Goal: Task Accomplishment & Management: Use online tool/utility

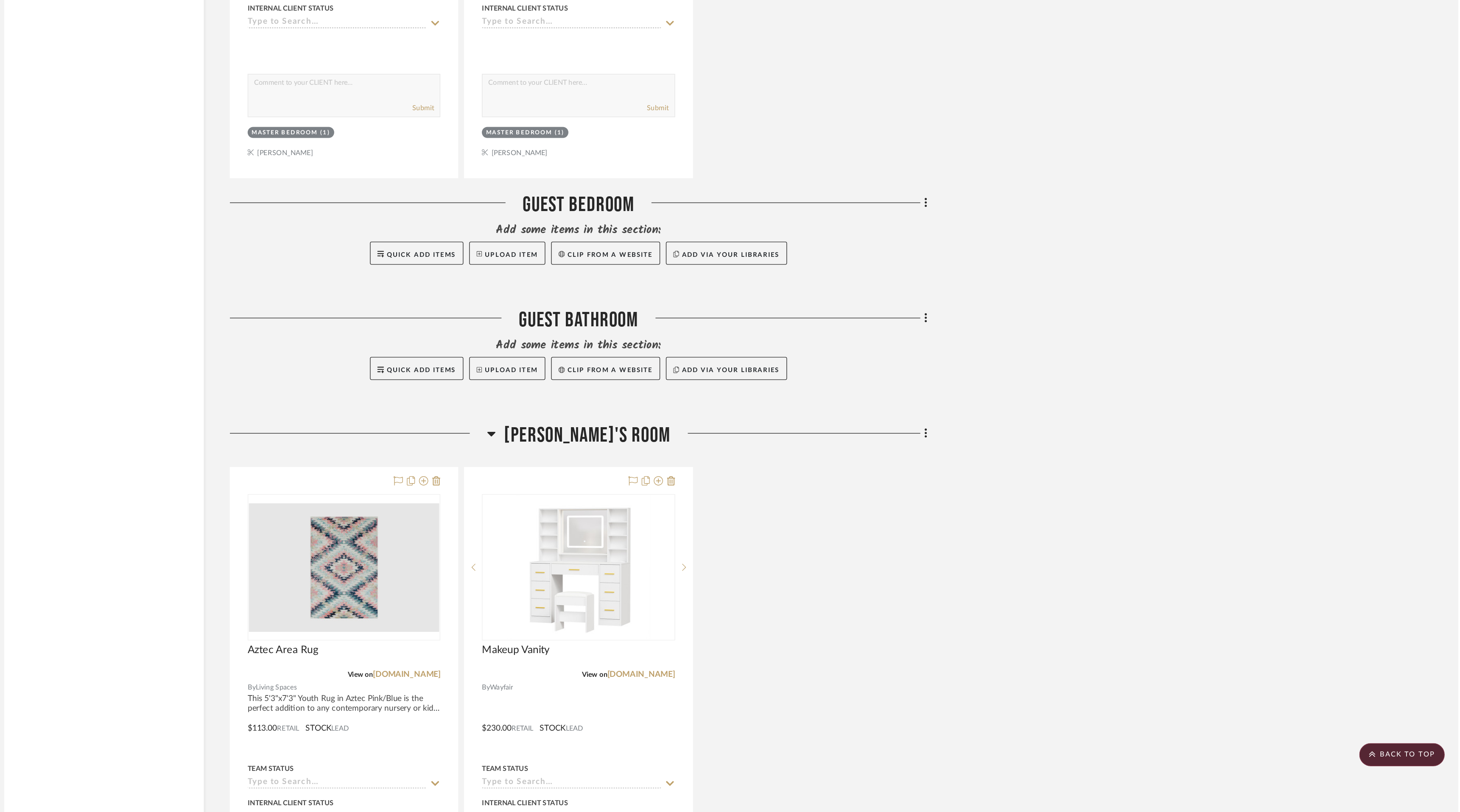
scroll to position [4350, 0]
click at [762, 399] on button "Upload Item" at bounding box center [760, 399] width 56 height 17
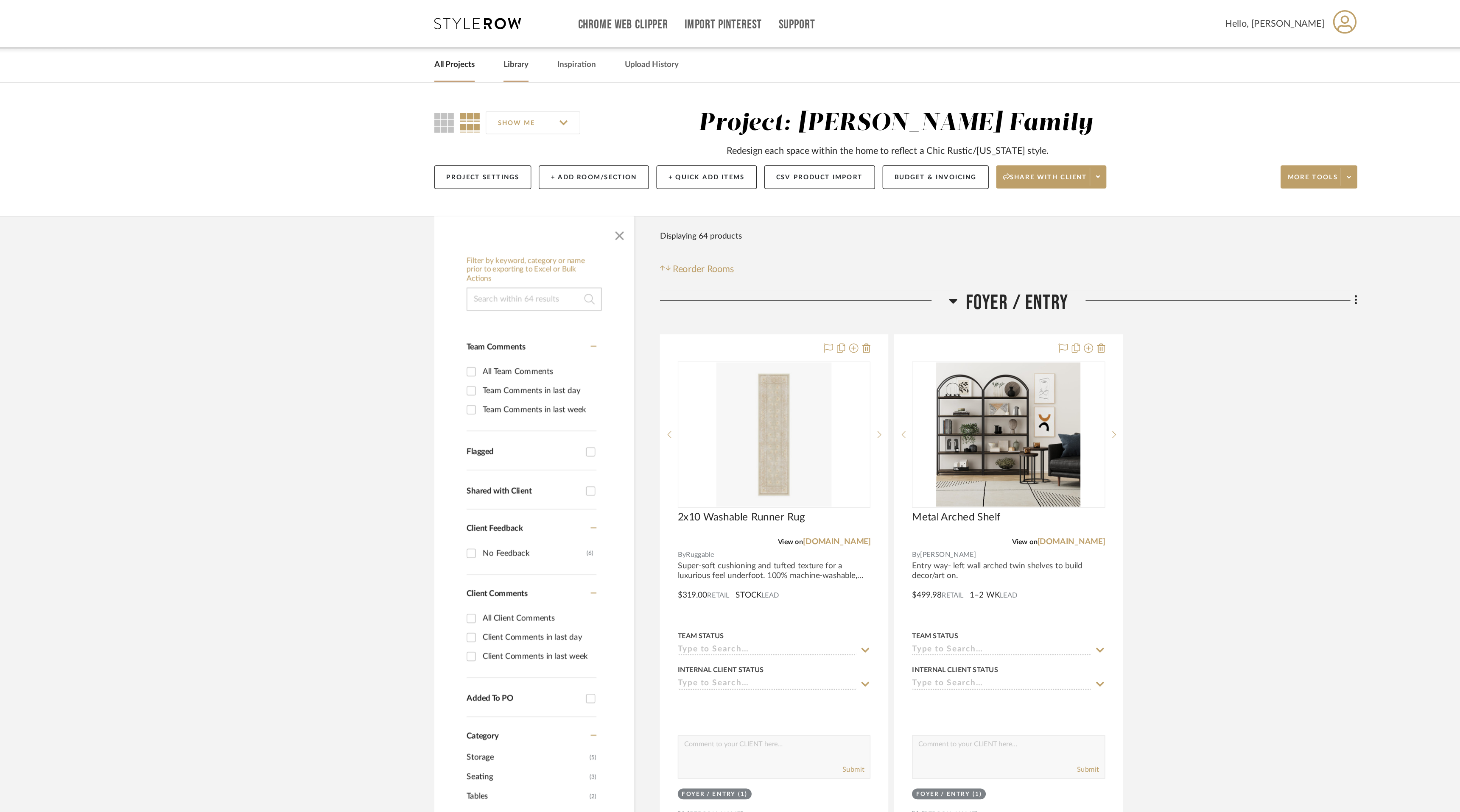
click at [455, 48] on link "Library" at bounding box center [451, 47] width 18 height 11
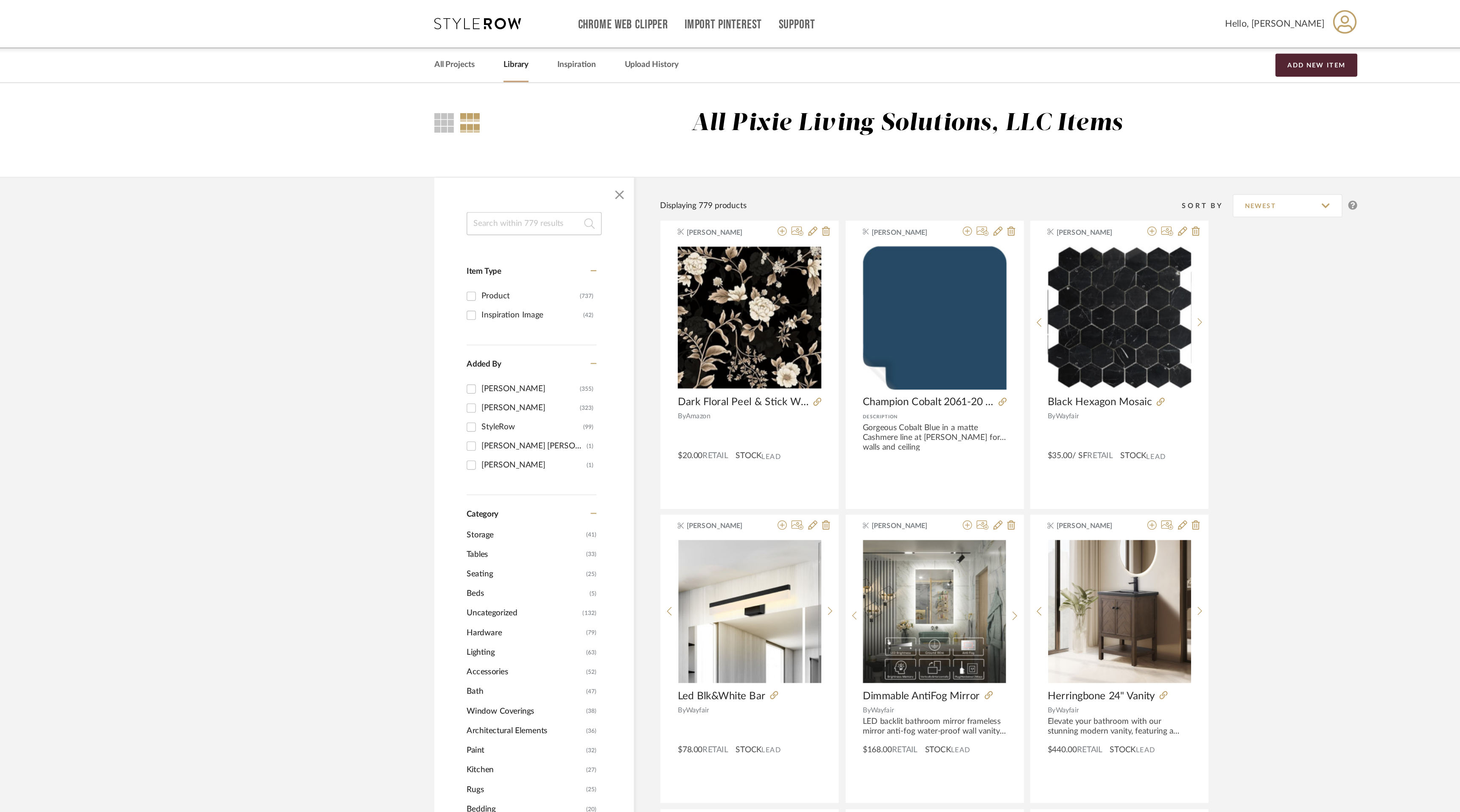
click at [465, 170] on input at bounding box center [465, 164] width 99 height 17
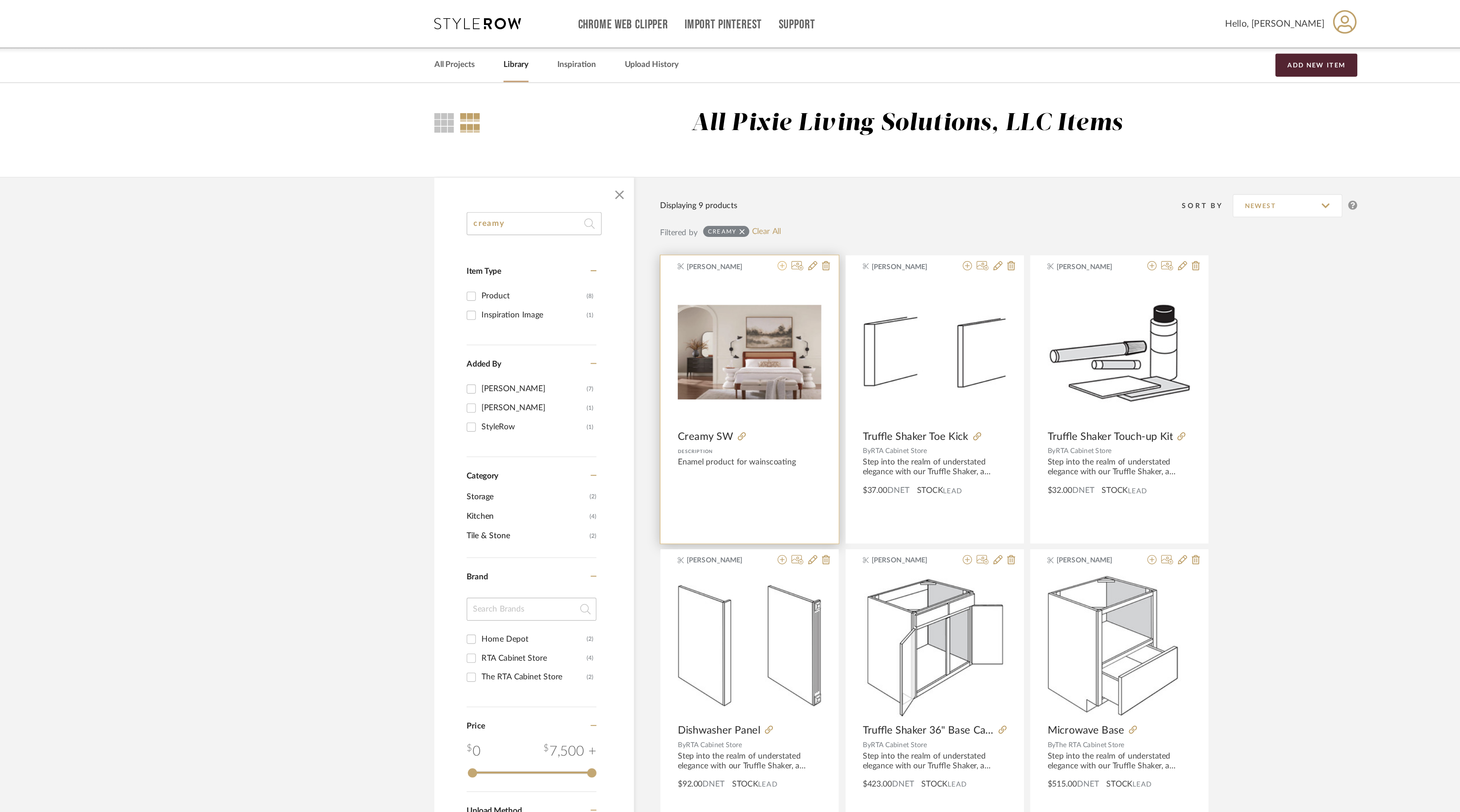
type input "creamy"
click at [647, 197] on icon at bounding box center [646, 195] width 7 height 7
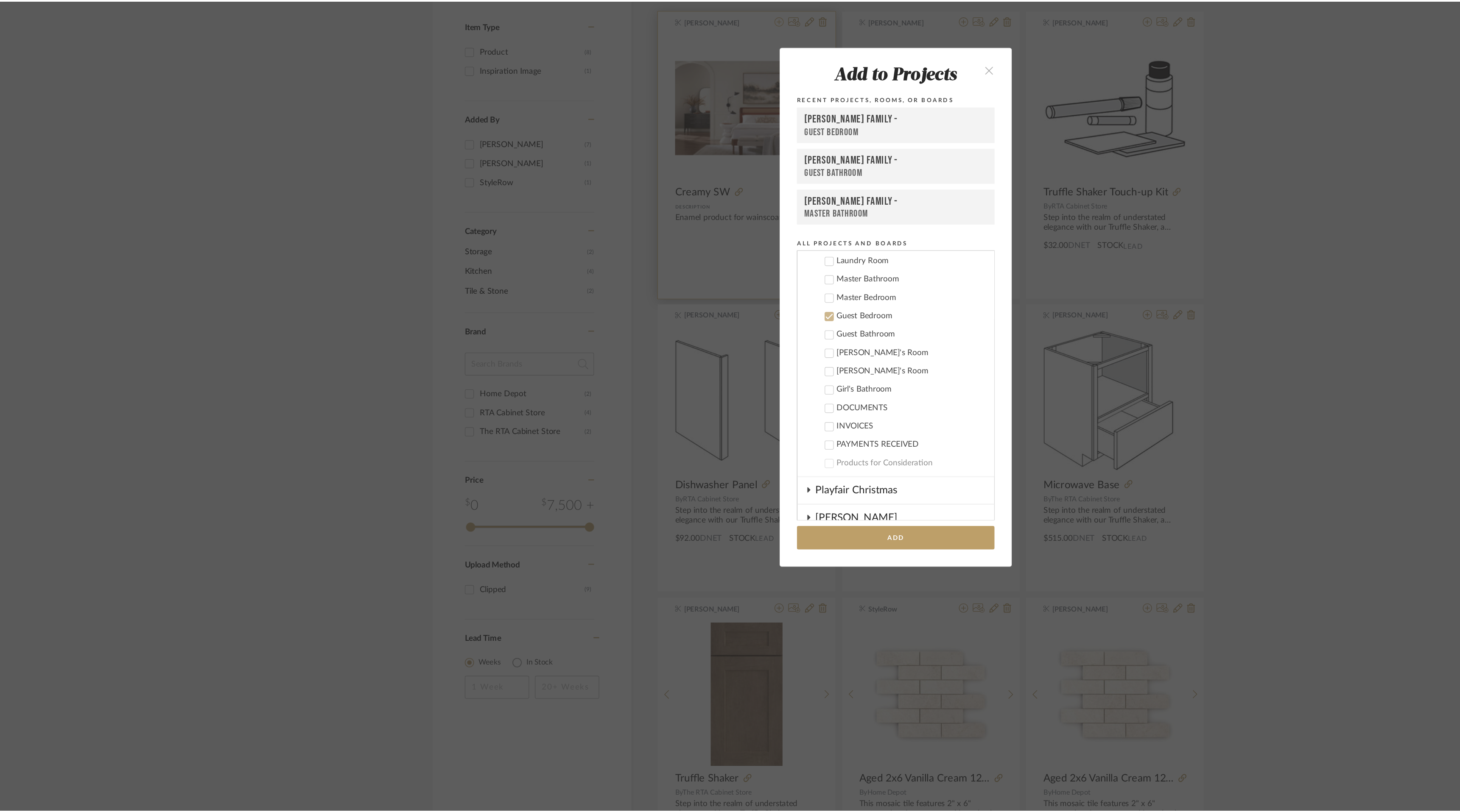
scroll to position [149, 0]
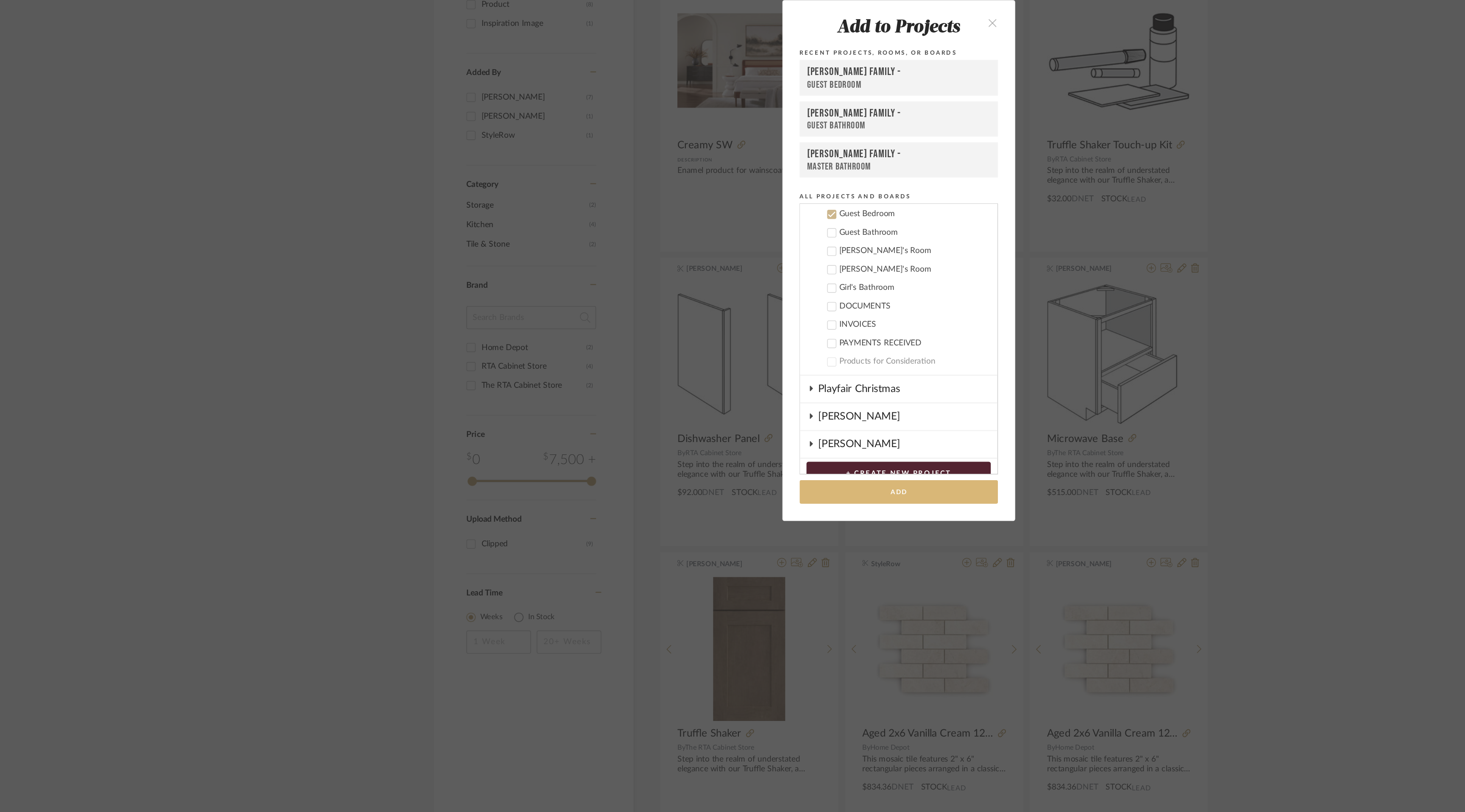
click at [739, 576] on button "Add" at bounding box center [732, 576] width 146 height 17
